Goal: Task Accomplishment & Management: Complete application form

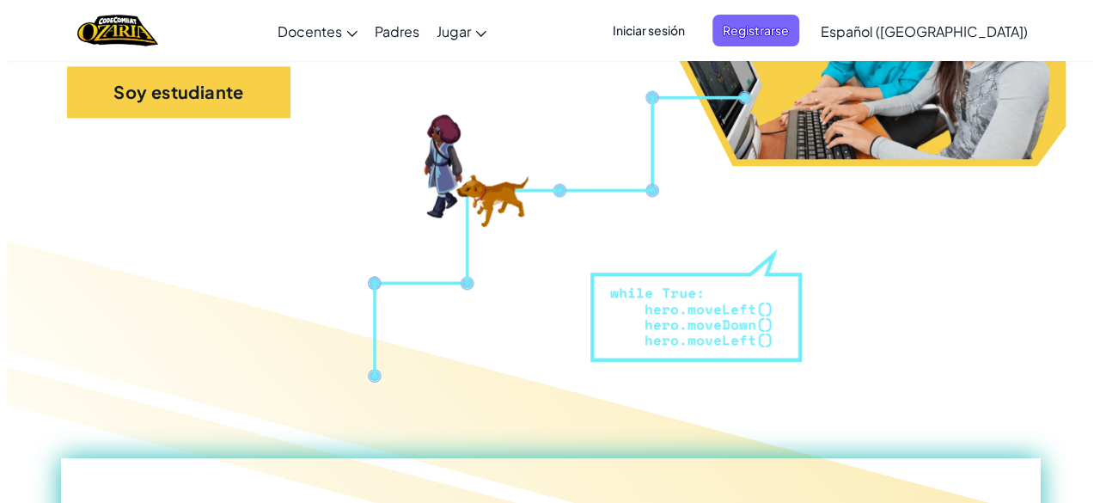
scroll to position [258, 0]
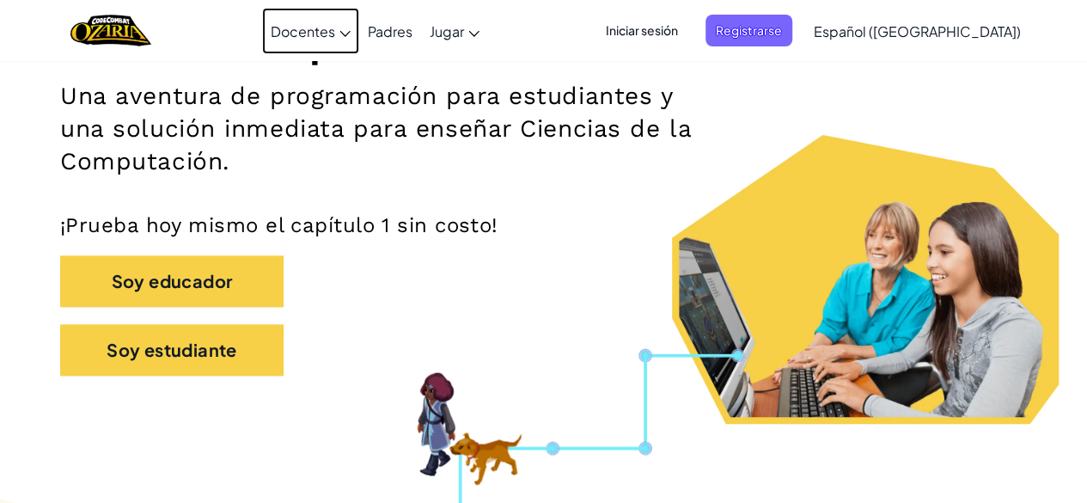
drag, startPoint x: 307, startPoint y: 36, endPoint x: 352, endPoint y: 0, distance: 58.1
drag, startPoint x: 352, startPoint y: 0, endPoint x: 912, endPoint y: 91, distance: 567.6
click at [1002, 99] on div "Informática que fascina Una aventura de programación para estudiantes y una sol…" at bounding box center [543, 142] width 967 height 501
click at [683, 45] on span "Iniciar sesión" at bounding box center [641, 31] width 93 height 32
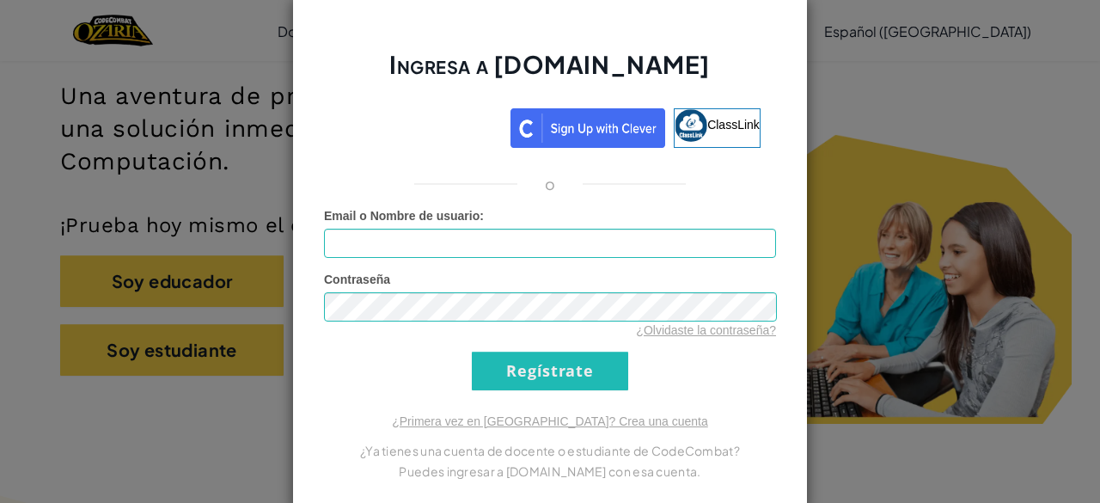
click at [758, 262] on form "Email o Nombre de usuario : Contraseña ¿Olvidaste la contraseña? Regístrate" at bounding box center [550, 298] width 452 height 183
click at [706, 245] on input "Email o Nombre de usuario :" at bounding box center [550, 243] width 452 height 29
drag, startPoint x: 627, startPoint y: 201, endPoint x: 605, endPoint y: 225, distance: 32.8
click at [619, 208] on div "Ingresa a [DOMAIN_NAME] ClassLink o Error desconocido. Email o Nombre de usuari…" at bounding box center [550, 252] width 516 height 512
click at [605, 227] on div "Email o Nombre de usuario :" at bounding box center [550, 232] width 452 height 51
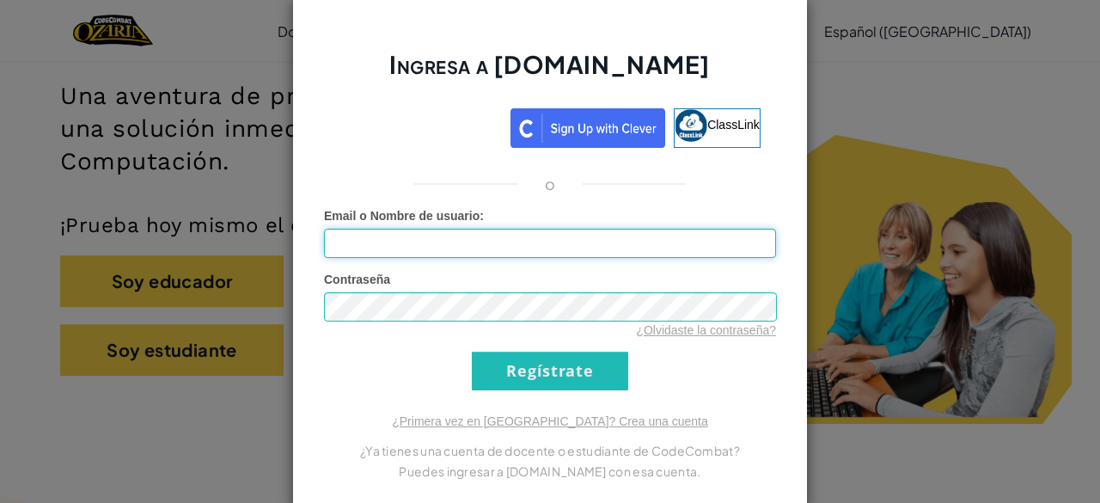
click at [562, 245] on input "Email o Nombre de usuario :" at bounding box center [550, 243] width 452 height 29
click at [499, 234] on input "AL07182470" at bounding box center [550, 243] width 452 height 29
type input "[EMAIL_ADDRESS][DOMAIN_NAME]"
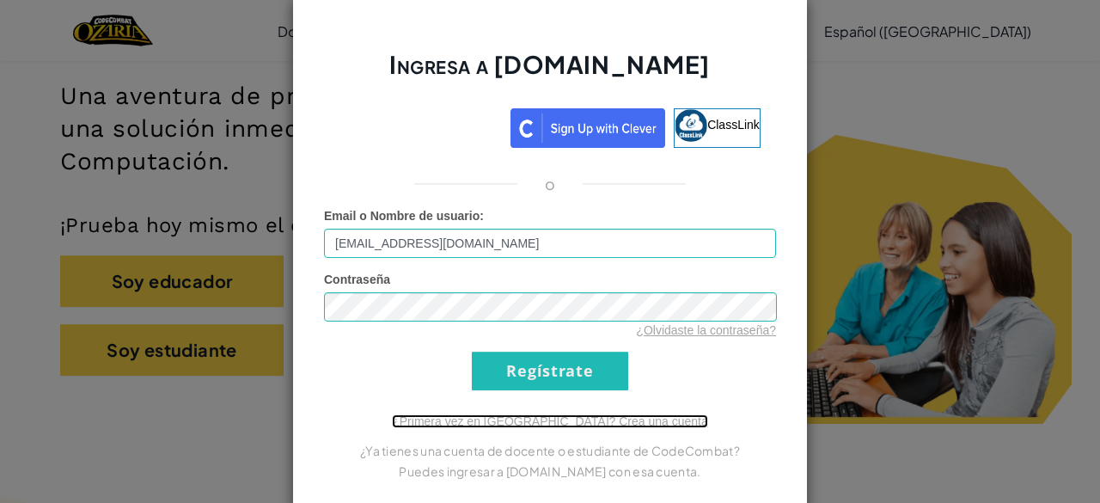
click at [583, 418] on link "¿Primera vez en [GEOGRAPHIC_DATA]? Crea una cuenta" at bounding box center [550, 421] width 316 height 14
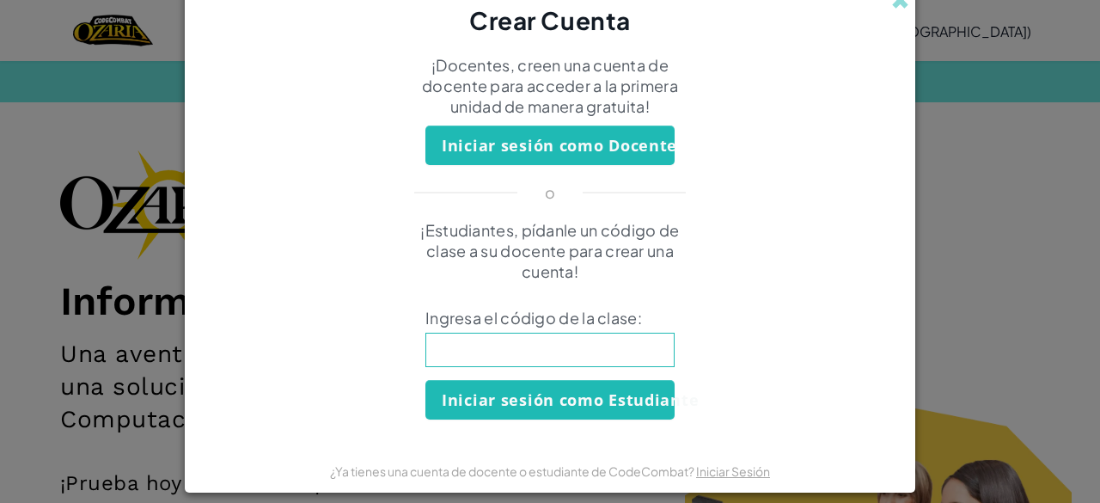
click at [987, 264] on div "Crear Cuenta ¡Docentes, creen una cuenta de docente para acceder a la primera u…" at bounding box center [550, 251] width 1100 height 503
click at [1017, 224] on div "Crear Cuenta ¡Docentes, creen una cuenta de docente para acceder a la primera u…" at bounding box center [550, 251] width 1100 height 503
click at [970, 164] on div "Crear Cuenta ¡Docentes, creen una cuenta de docente para acceder a la primera u…" at bounding box center [550, 251] width 1100 height 503
click at [891, 7] on span at bounding box center [900, 0] width 18 height 18
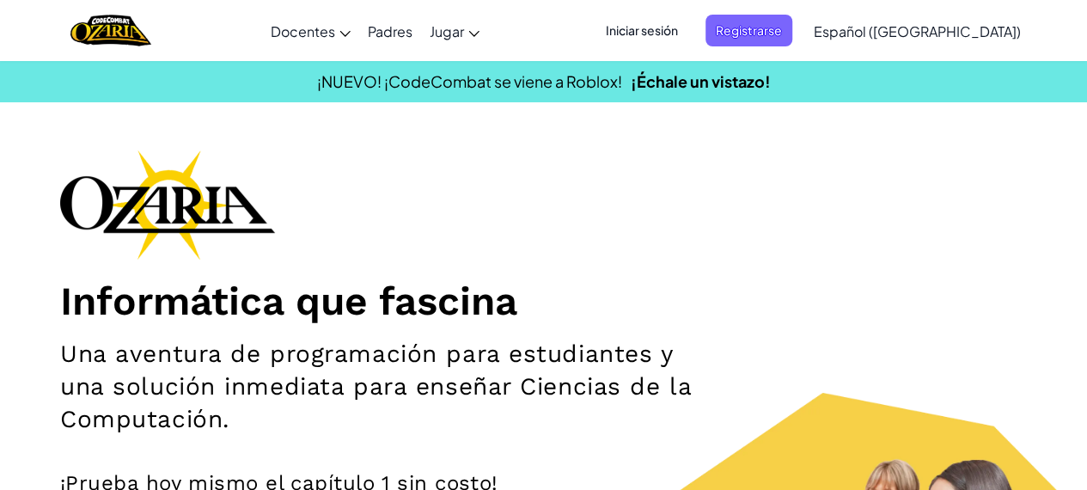
click at [688, 44] on span "Iniciar sesión" at bounding box center [641, 31] width 93 height 32
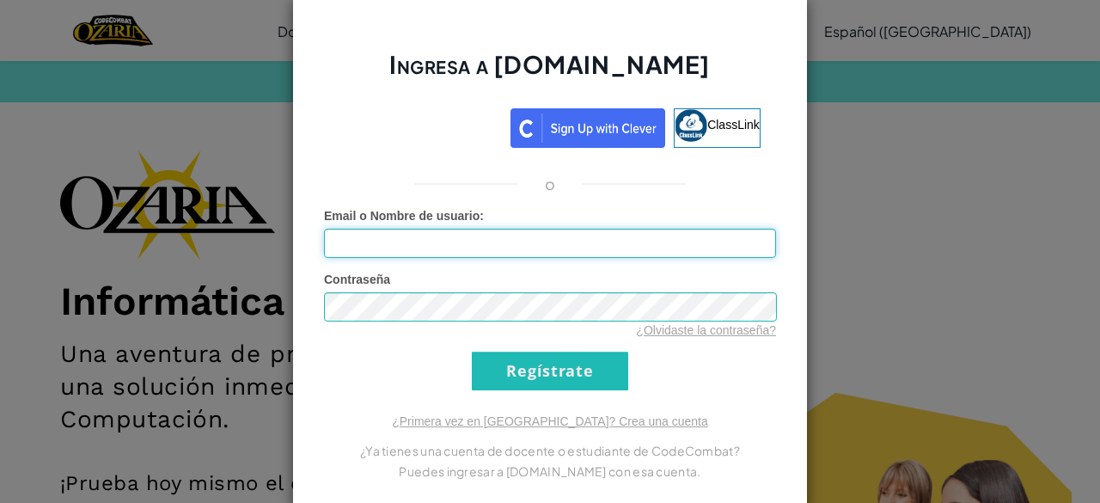
click at [603, 249] on input "Email o Nombre de usuario :" at bounding box center [550, 243] width 452 height 29
type input "[EMAIL_ADDRESS][DOMAIN_NAME]"
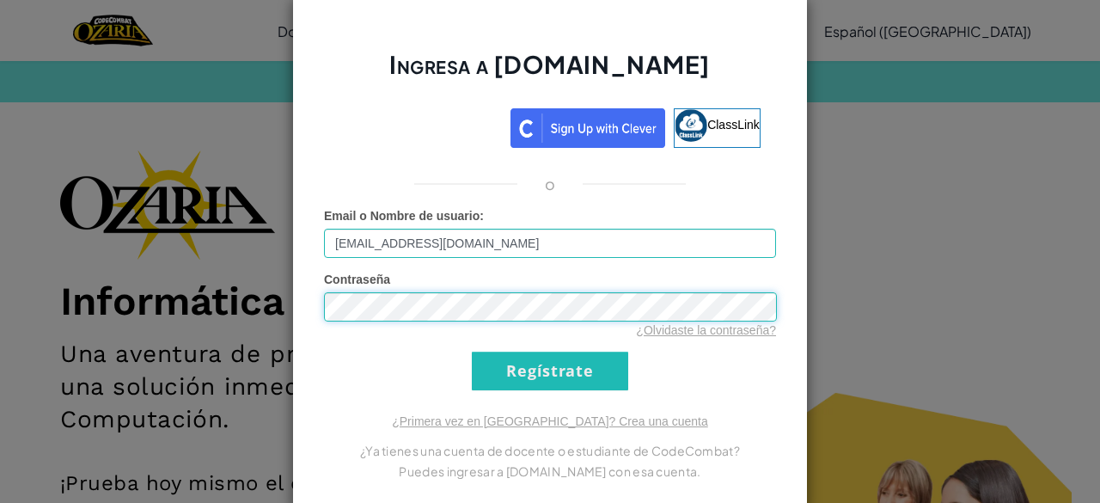
click at [472, 351] on input "Regístrate" at bounding box center [550, 370] width 156 height 39
